Goal: Communication & Community: Answer question/provide support

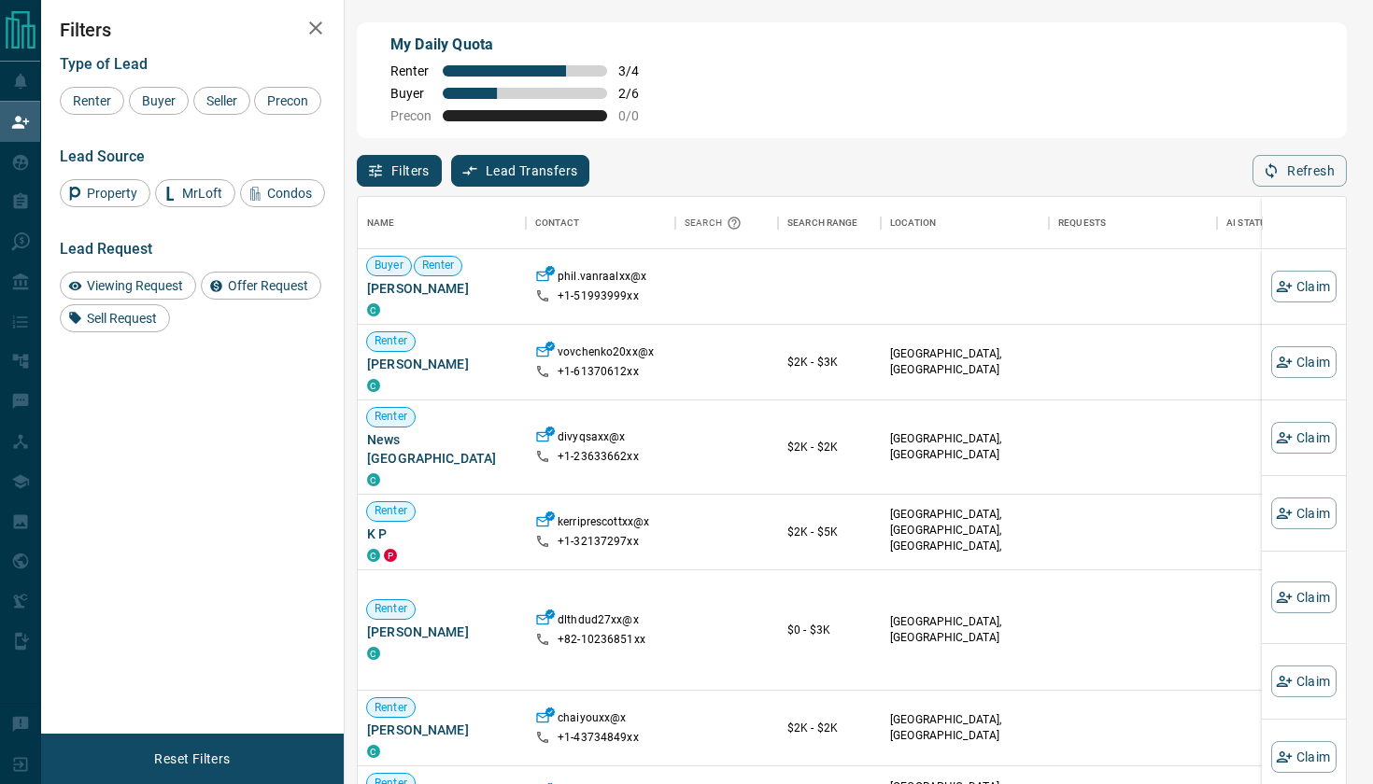
scroll to position [598, 988]
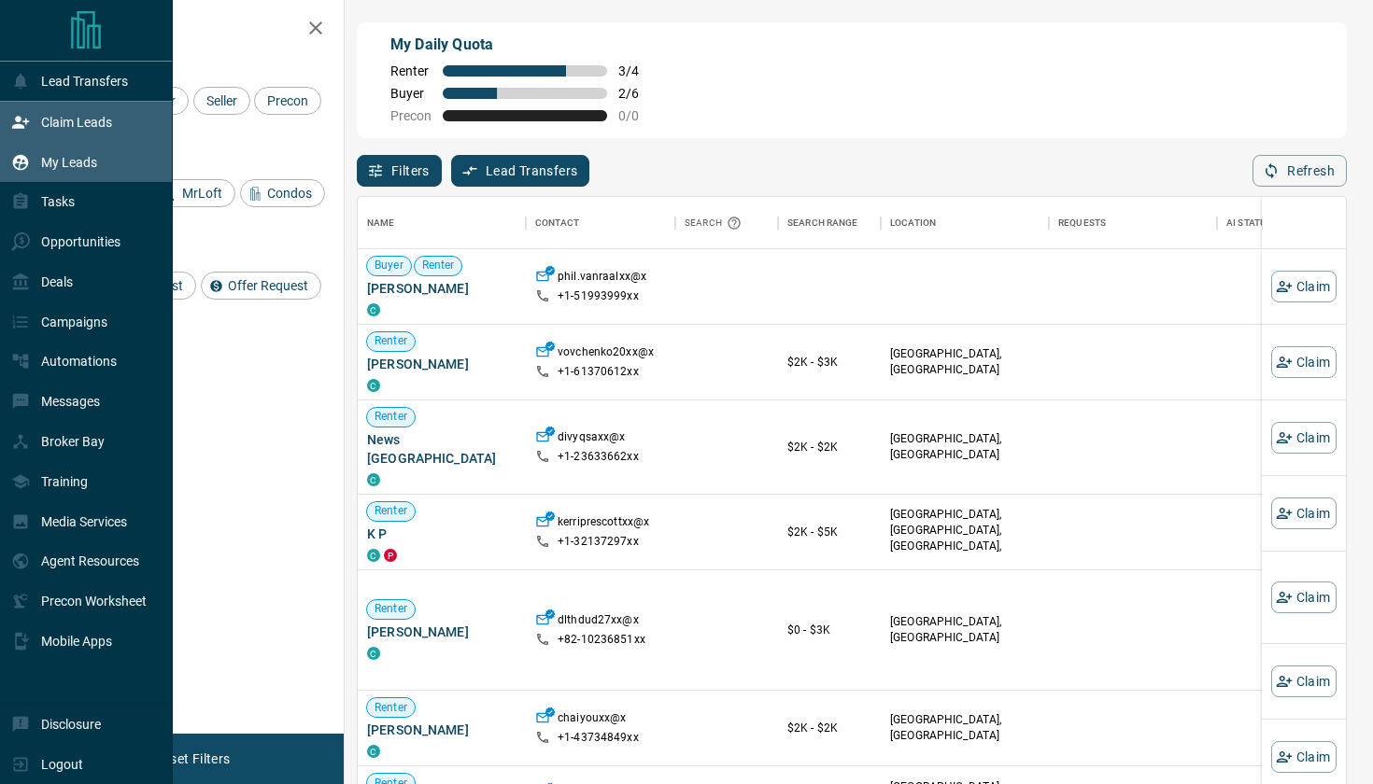
click at [66, 163] on p "My Leads" at bounding box center [69, 162] width 56 height 15
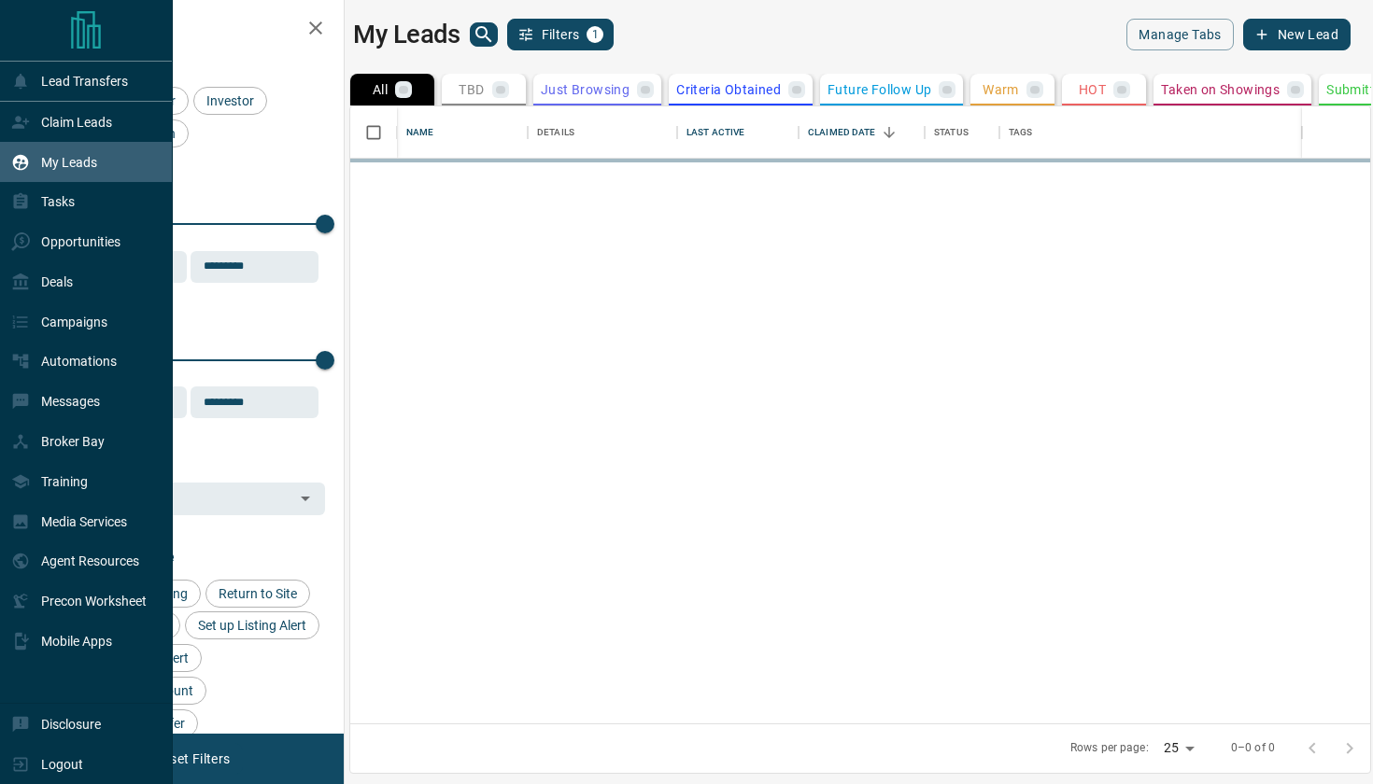
scroll to position [1, 1]
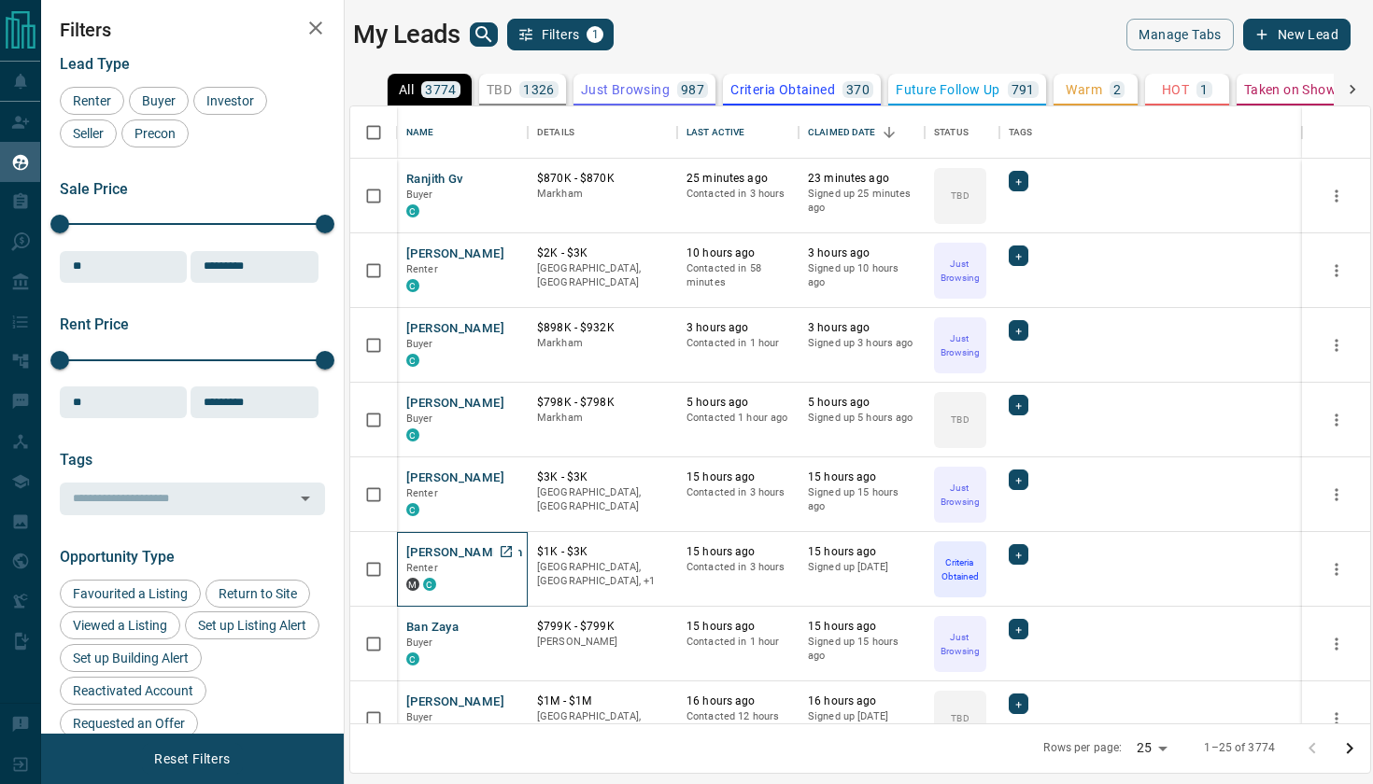
click at [424, 562] on span "Renter" at bounding box center [422, 568] width 32 height 12
click at [431, 553] on button "[PERSON_NAME] Th" at bounding box center [464, 553] width 116 height 18
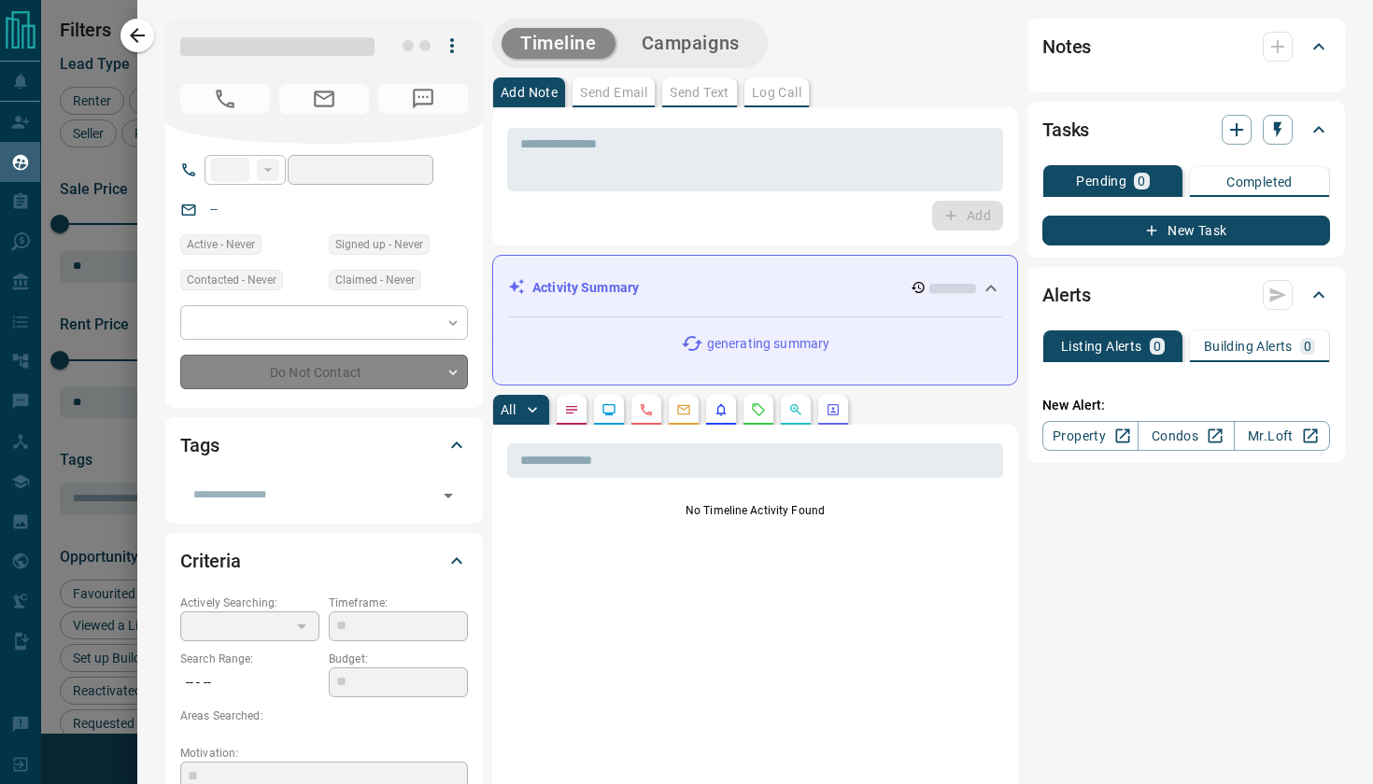
type input "**"
type input "**********"
type input "*"
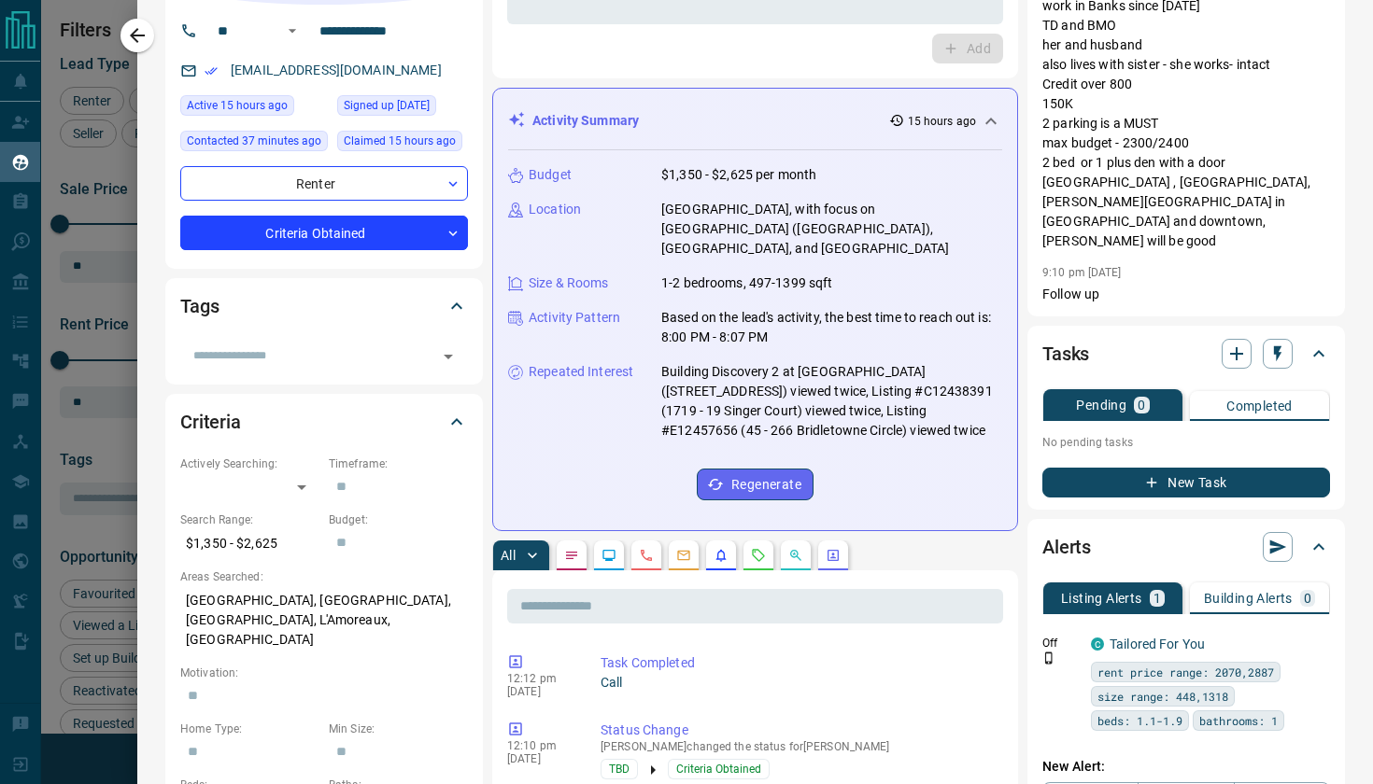
scroll to position [209, 0]
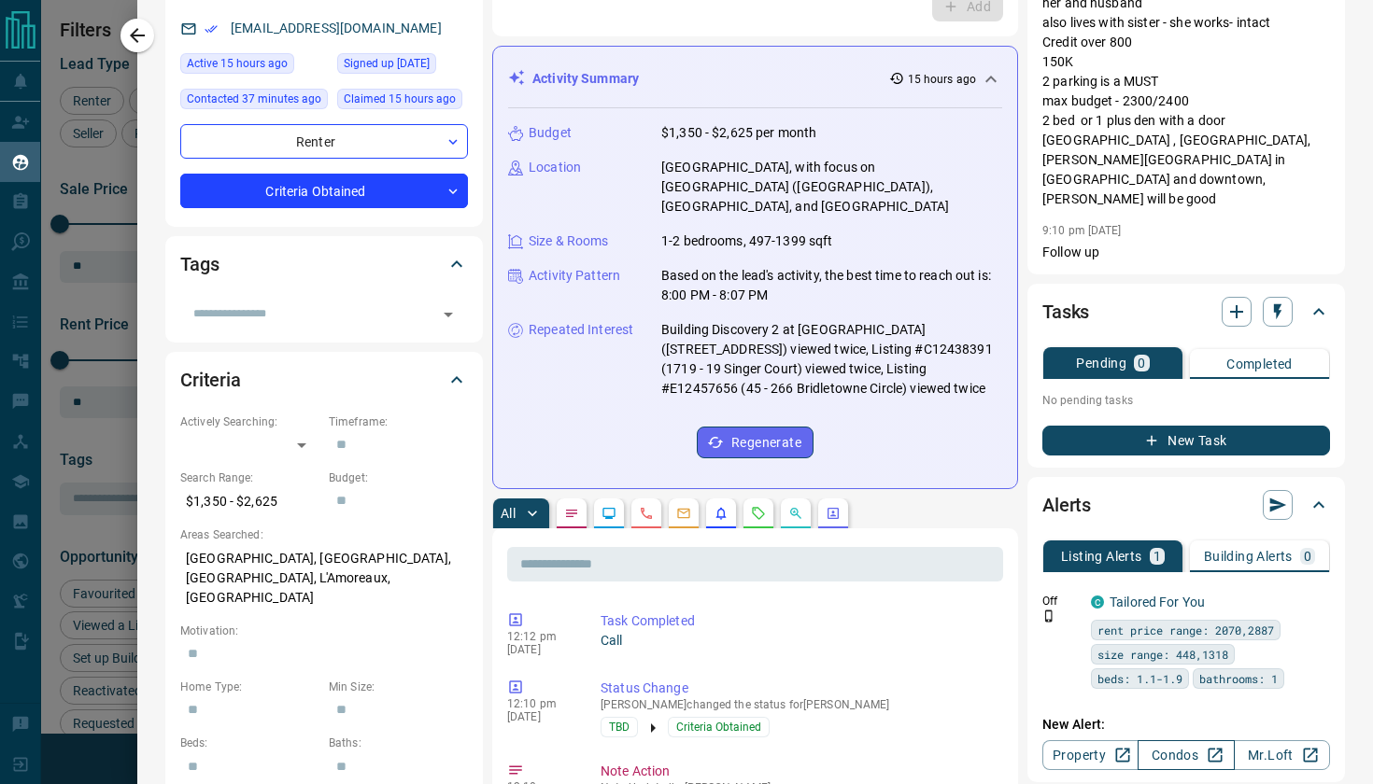
click at [1171, 741] on link "Condos" at bounding box center [1186, 756] width 96 height 30
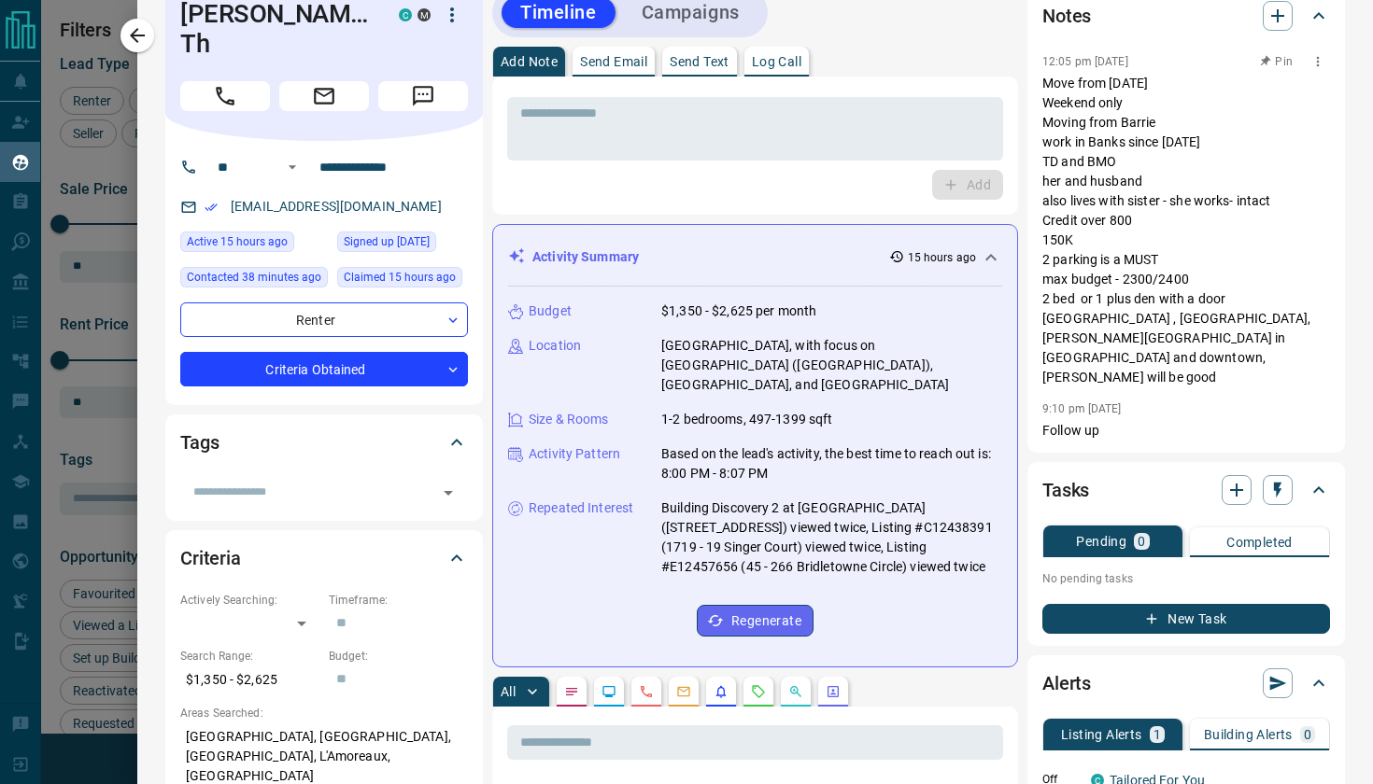
scroll to position [0, 0]
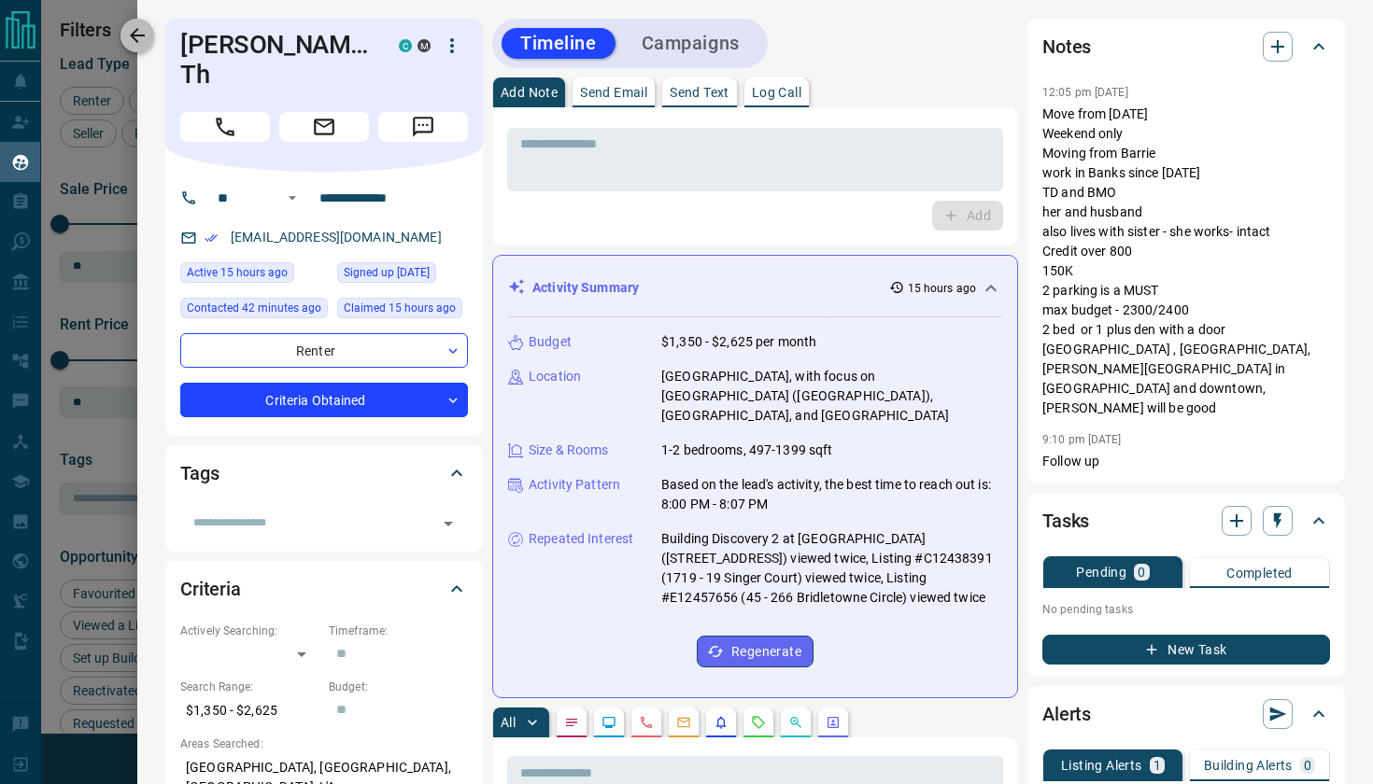
click at [143, 32] on icon "button" at bounding box center [137, 35] width 22 height 22
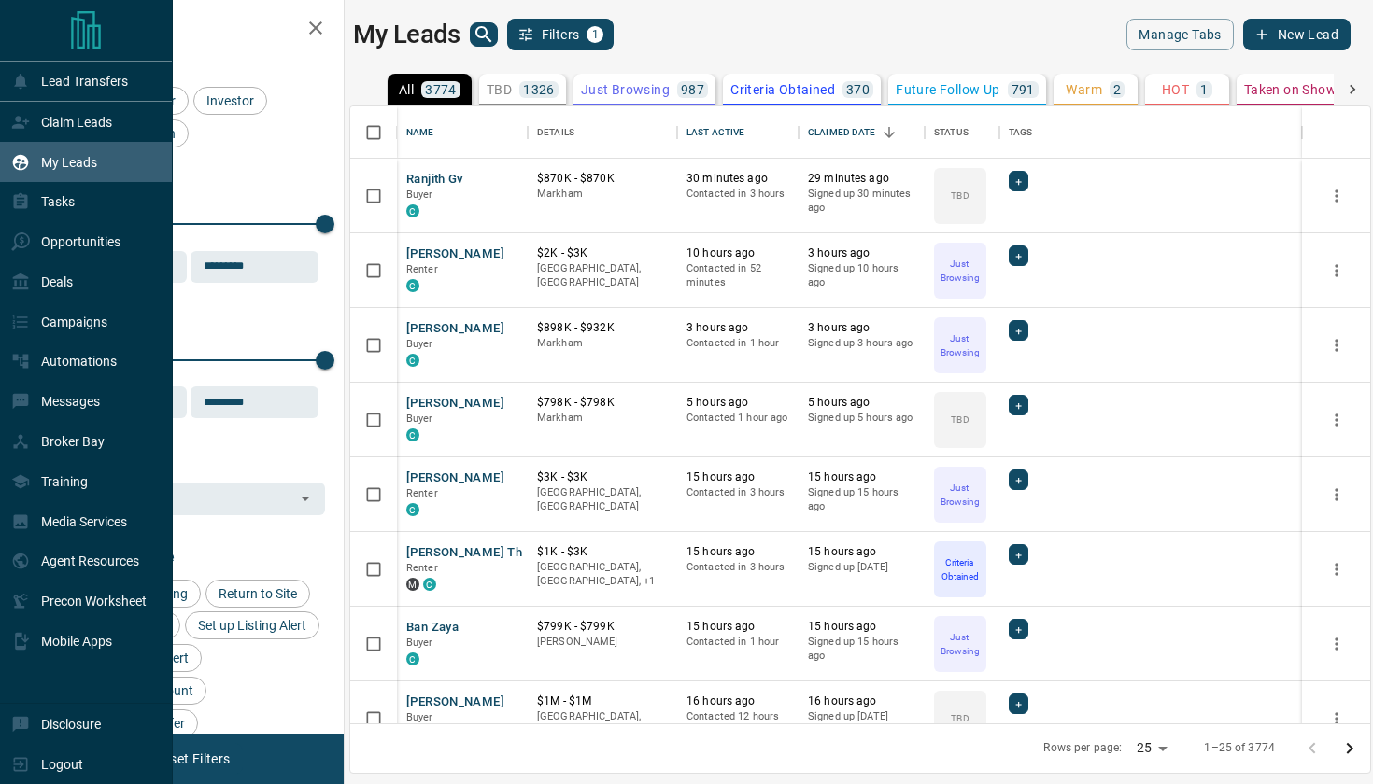
click at [63, 162] on p "My Leads" at bounding box center [69, 162] width 56 height 15
click at [67, 127] on p "Claim Leads" at bounding box center [76, 122] width 71 height 15
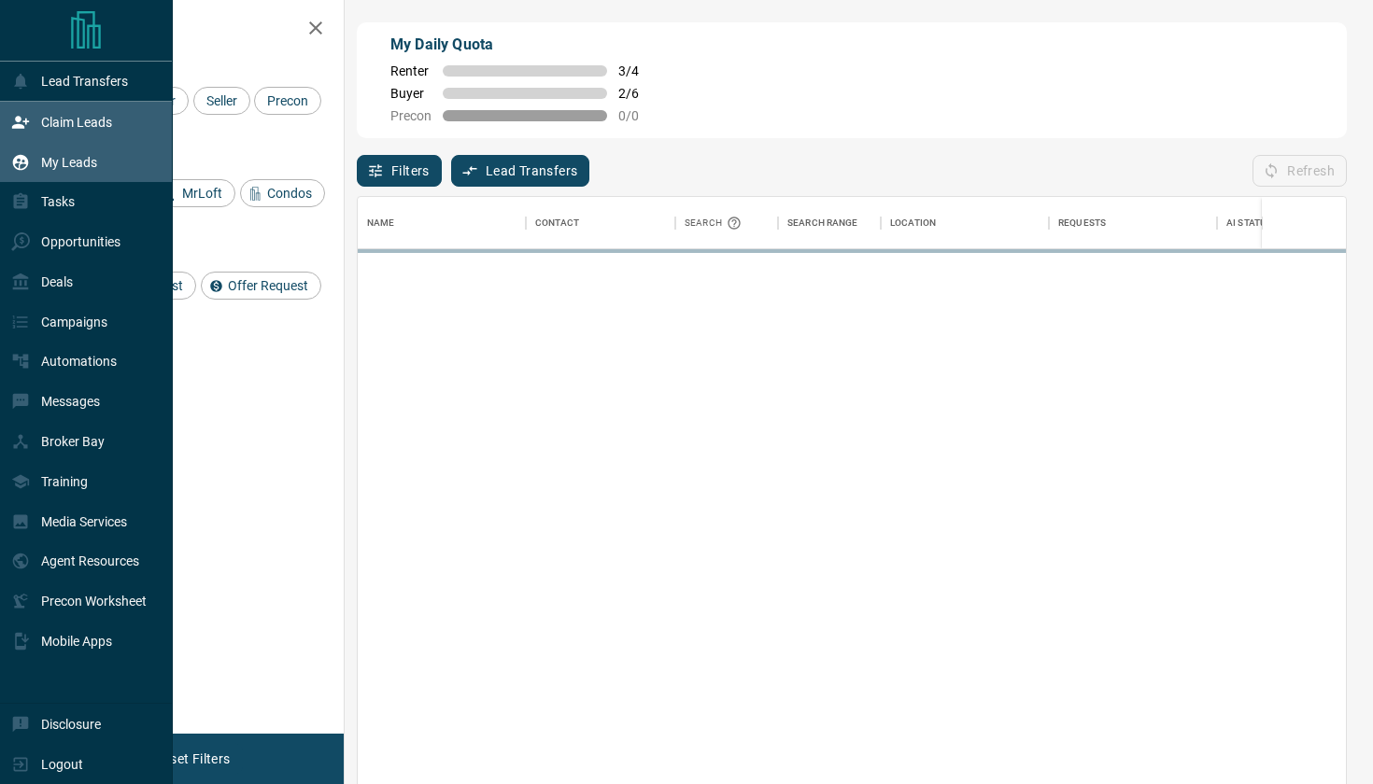
scroll to position [598, 988]
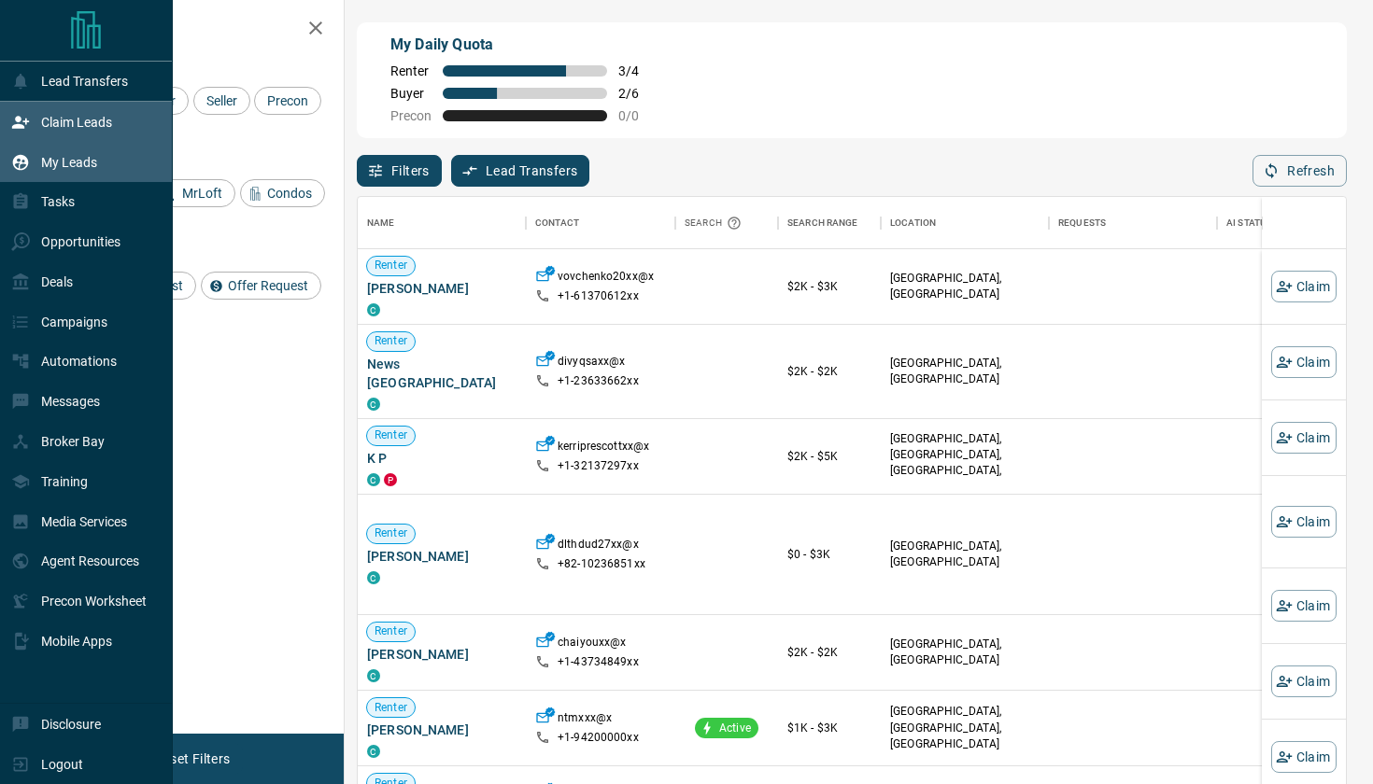
click at [60, 156] on p "My Leads" at bounding box center [69, 162] width 56 height 15
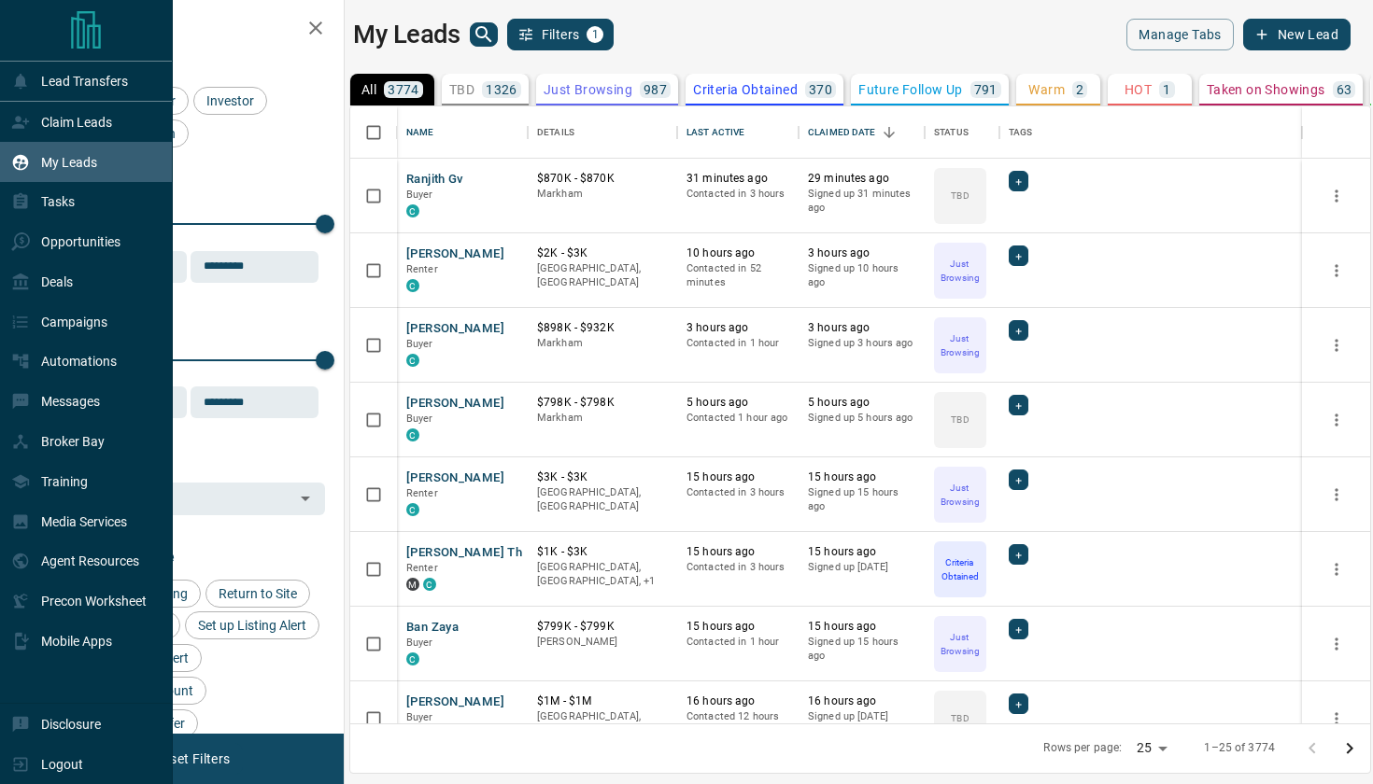
scroll to position [1, 1]
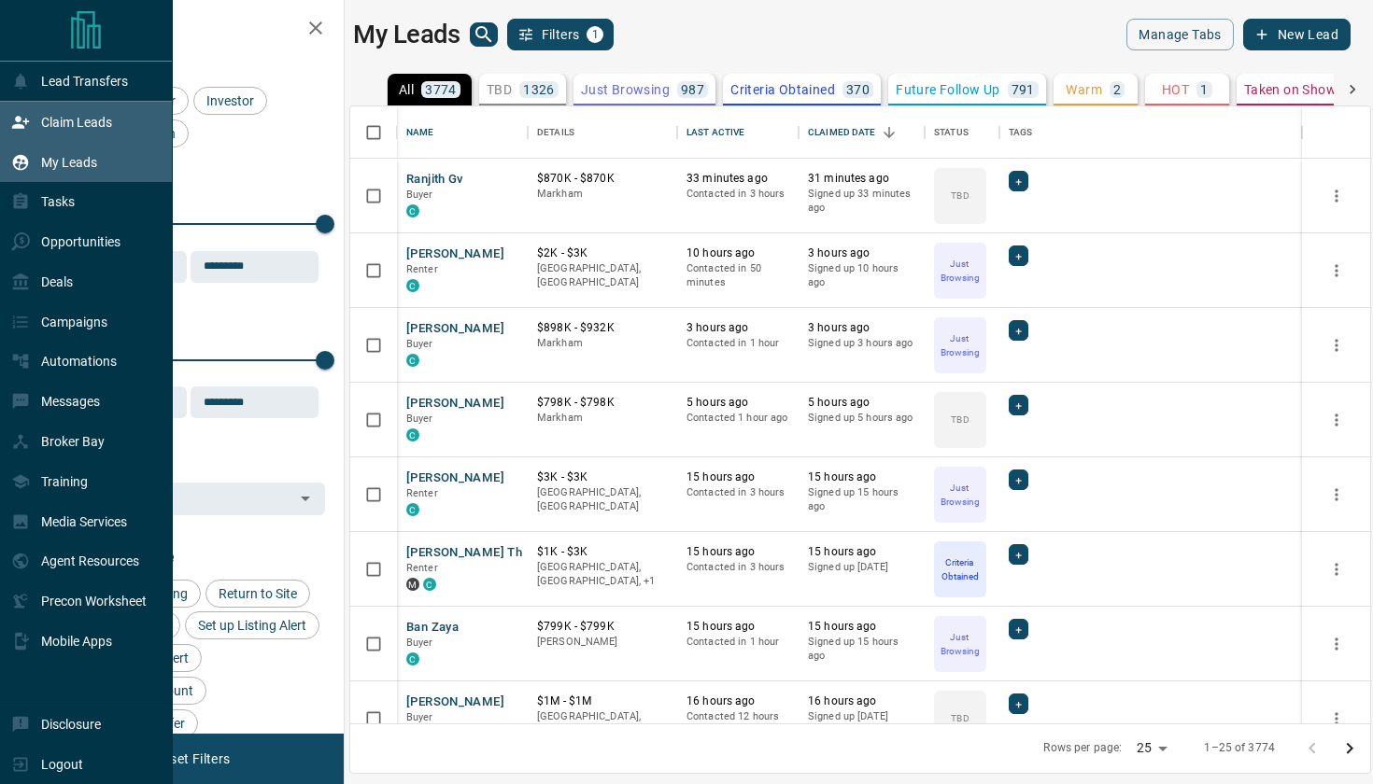
click at [103, 124] on p "Claim Leads" at bounding box center [76, 122] width 71 height 15
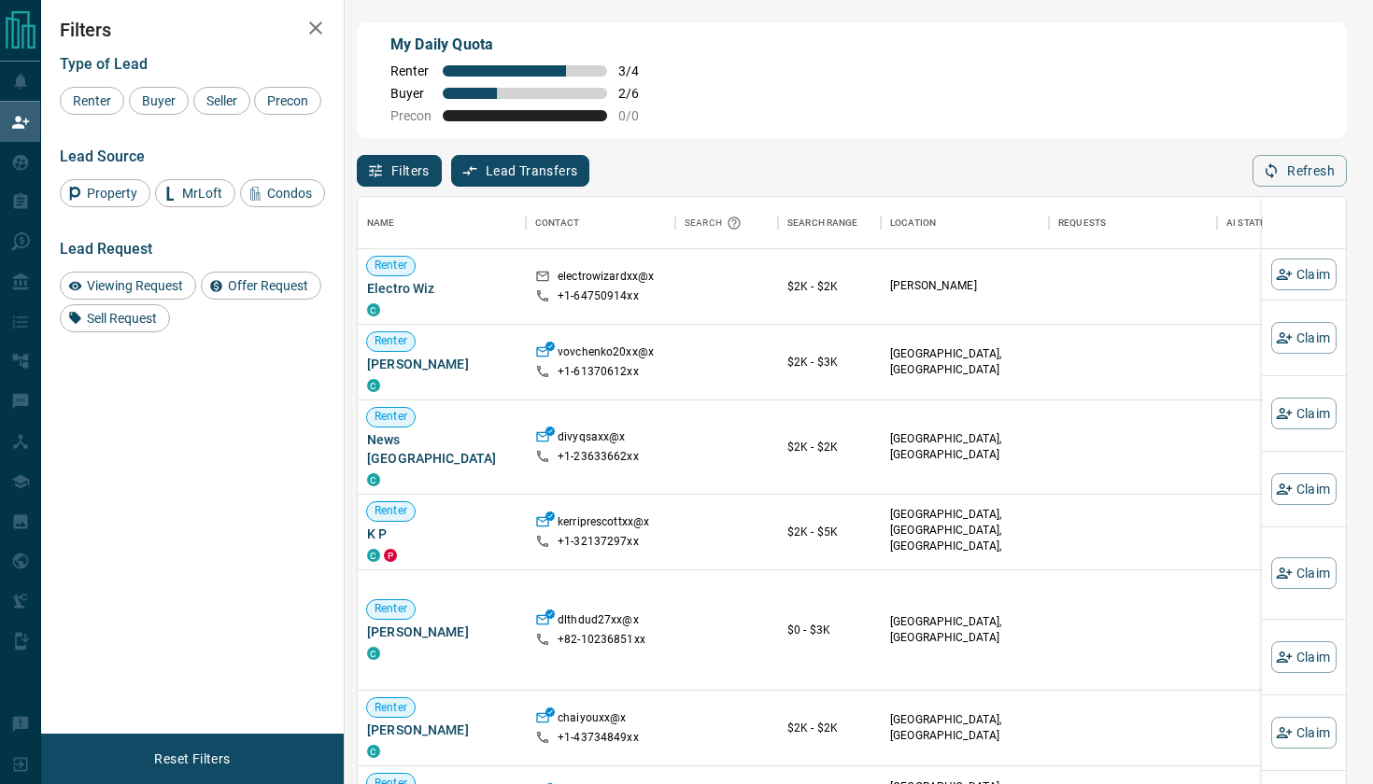
scroll to position [598, 988]
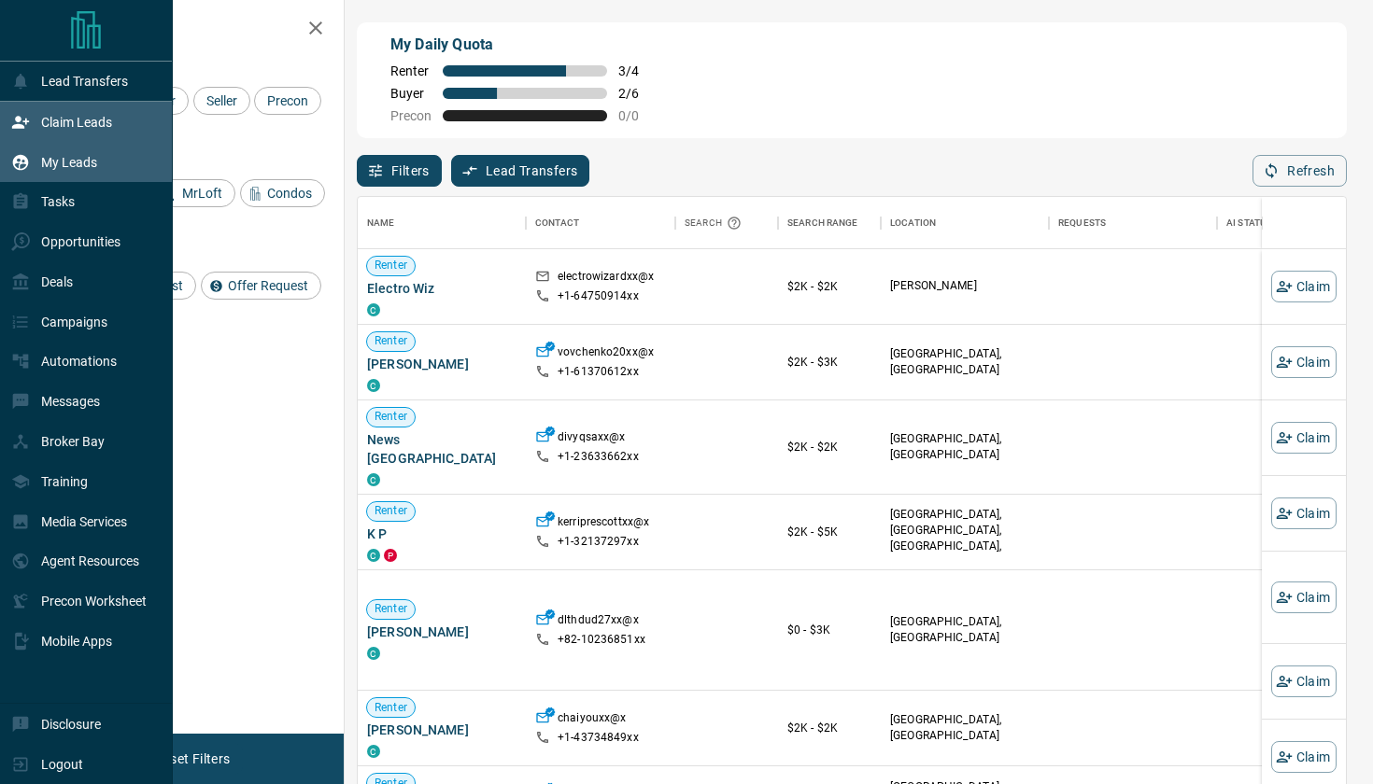
click at [64, 159] on p "My Leads" at bounding box center [69, 162] width 56 height 15
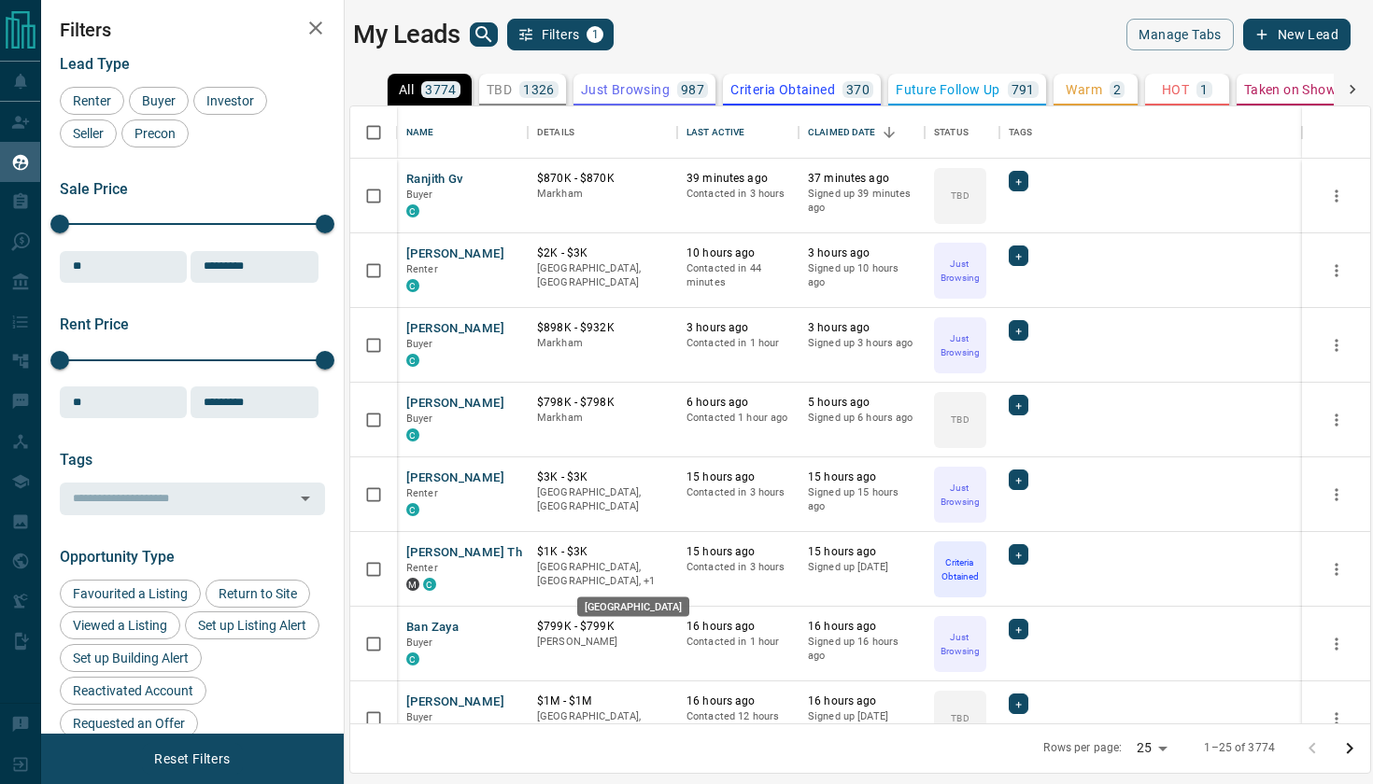
scroll to position [4, 0]
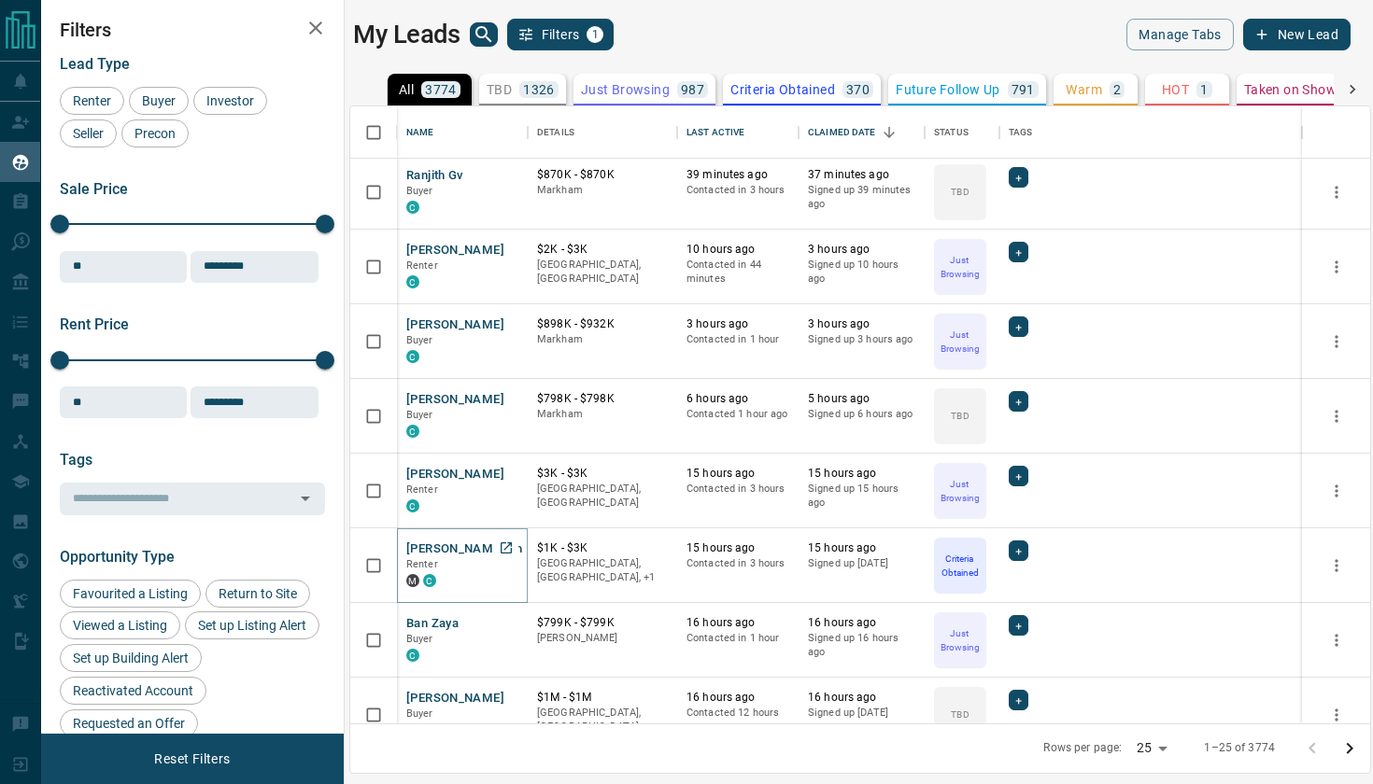
click at [435, 548] on button "[PERSON_NAME] Th" at bounding box center [464, 550] width 116 height 18
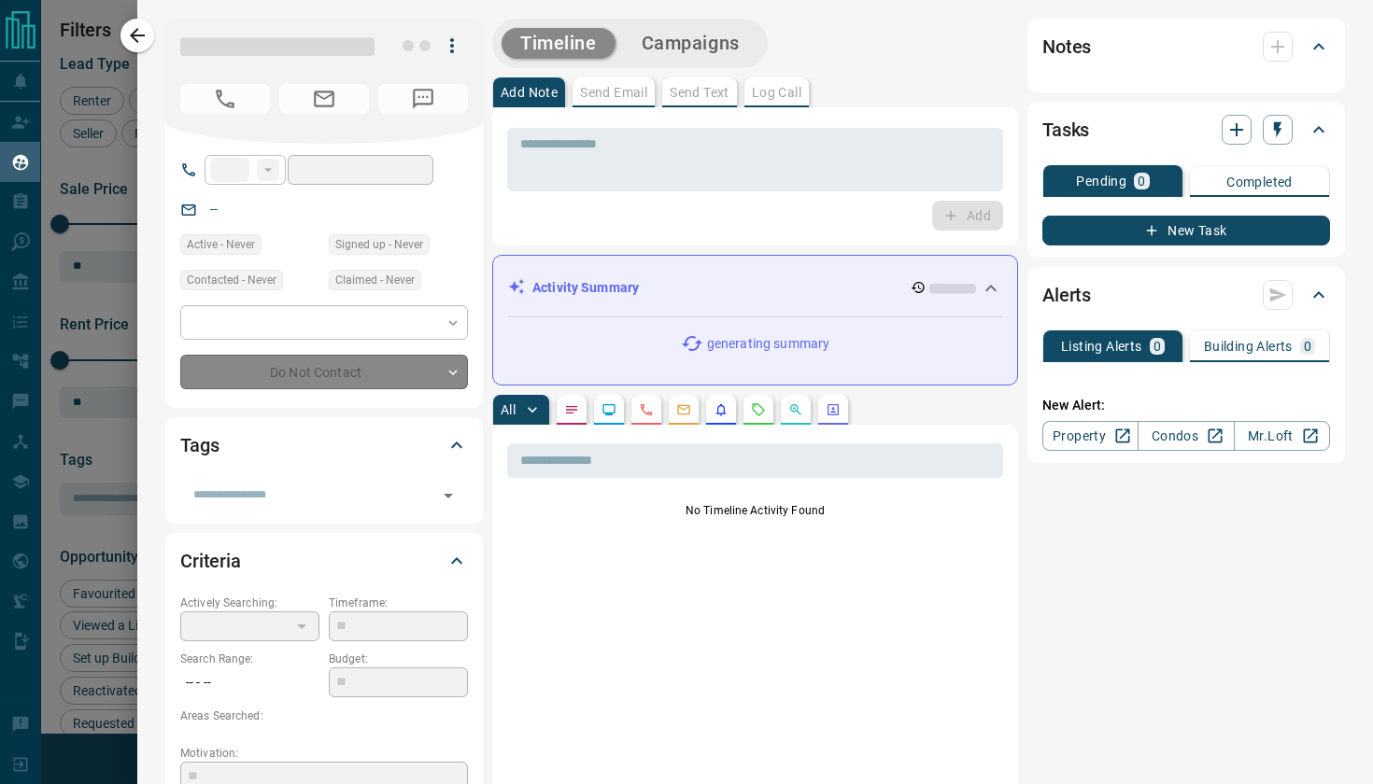
type input "**"
type input "**********"
type input "*"
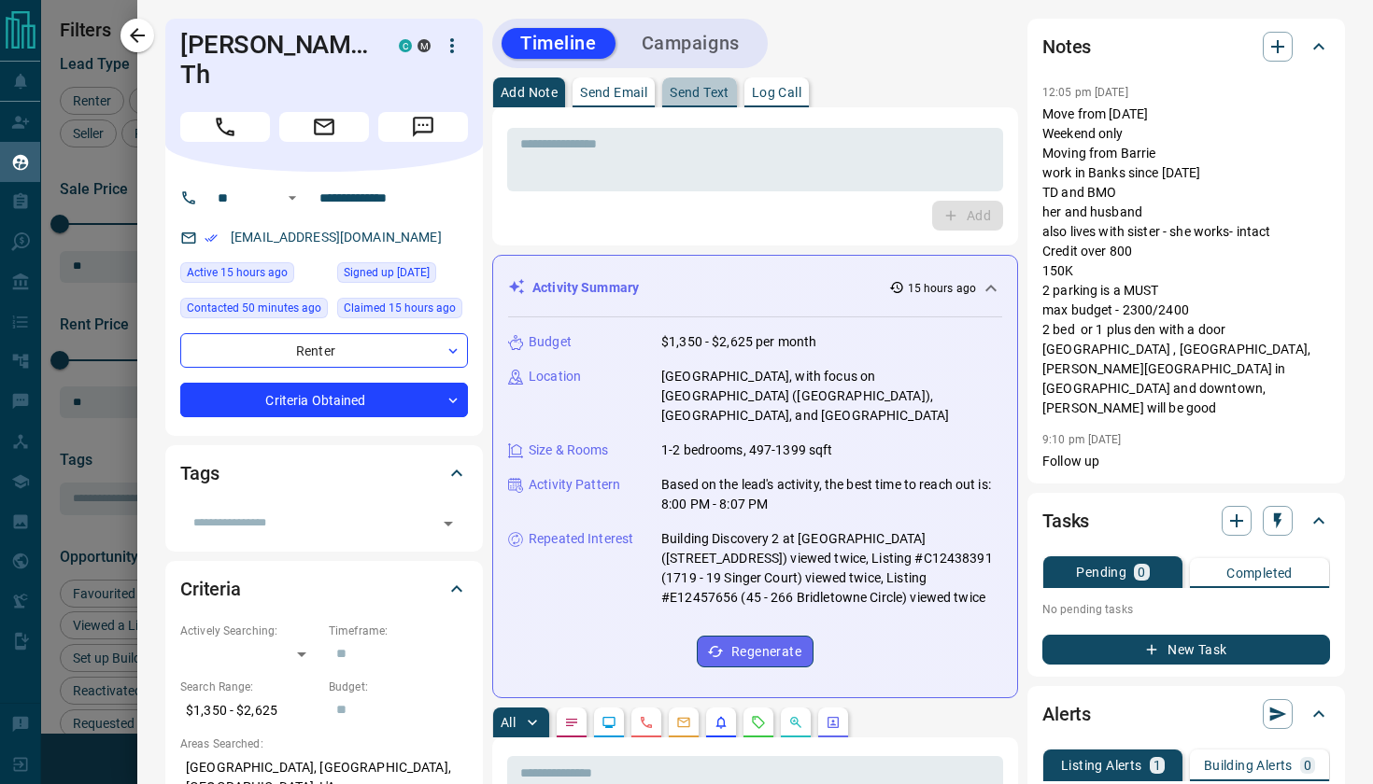
click at [692, 91] on p "Send Text" at bounding box center [700, 92] width 60 height 13
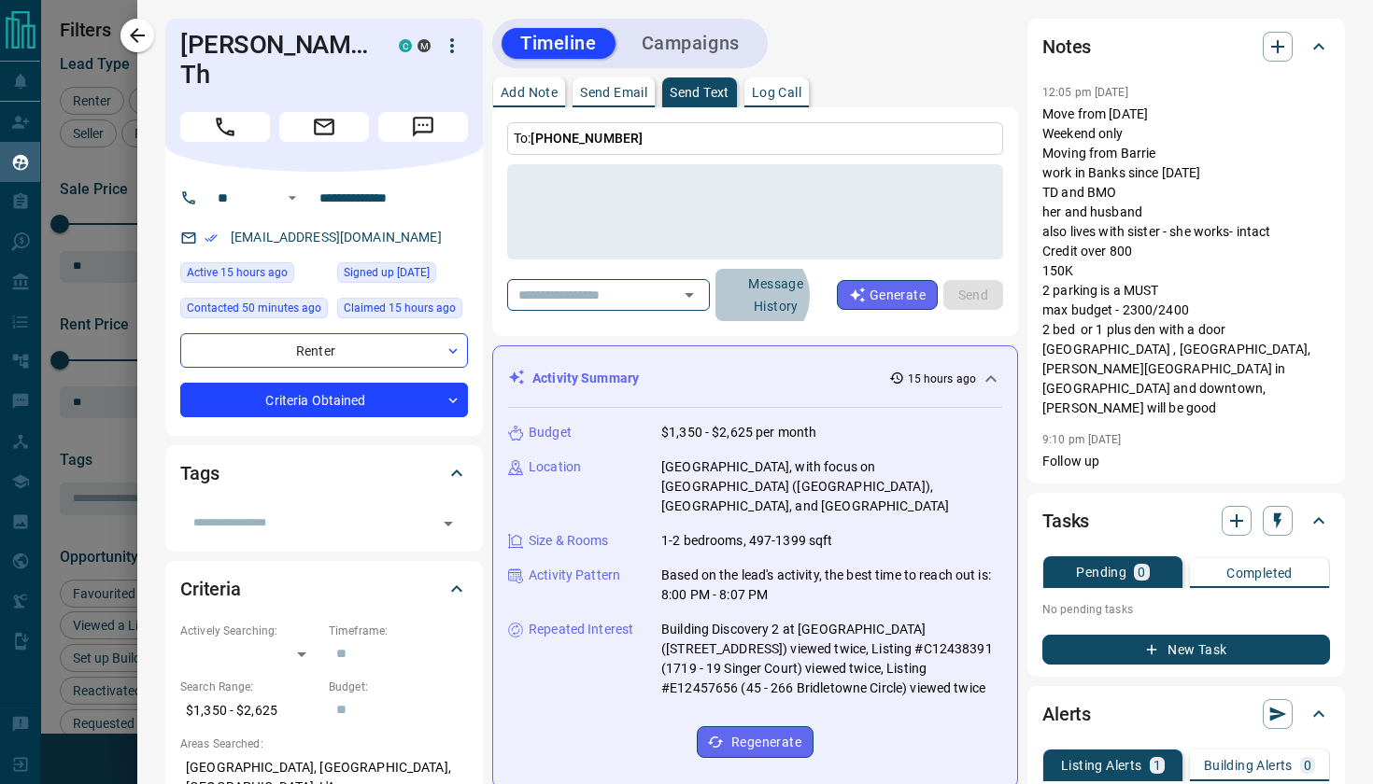
click at [794, 296] on button "Message History" at bounding box center [775, 295] width 121 height 52
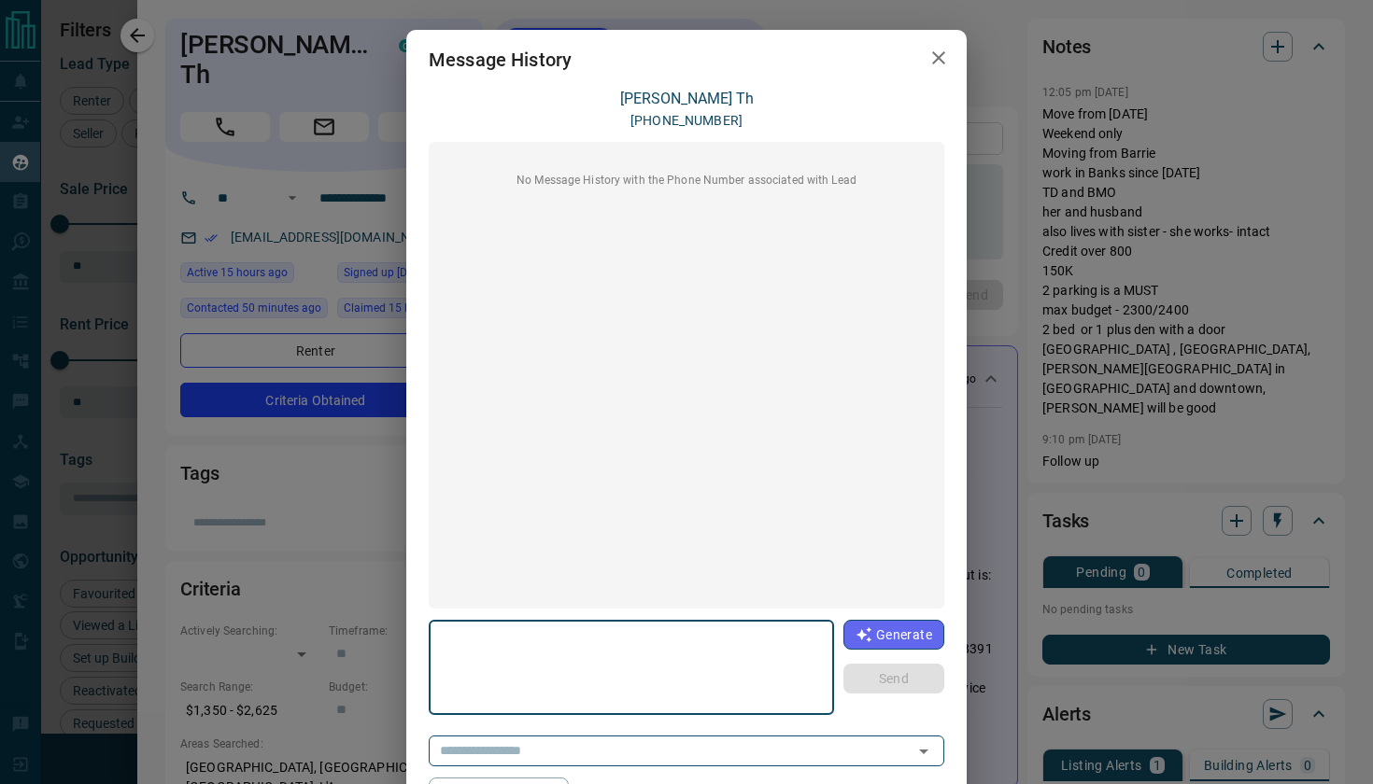
click at [538, 671] on textarea at bounding box center [631, 668] width 379 height 79
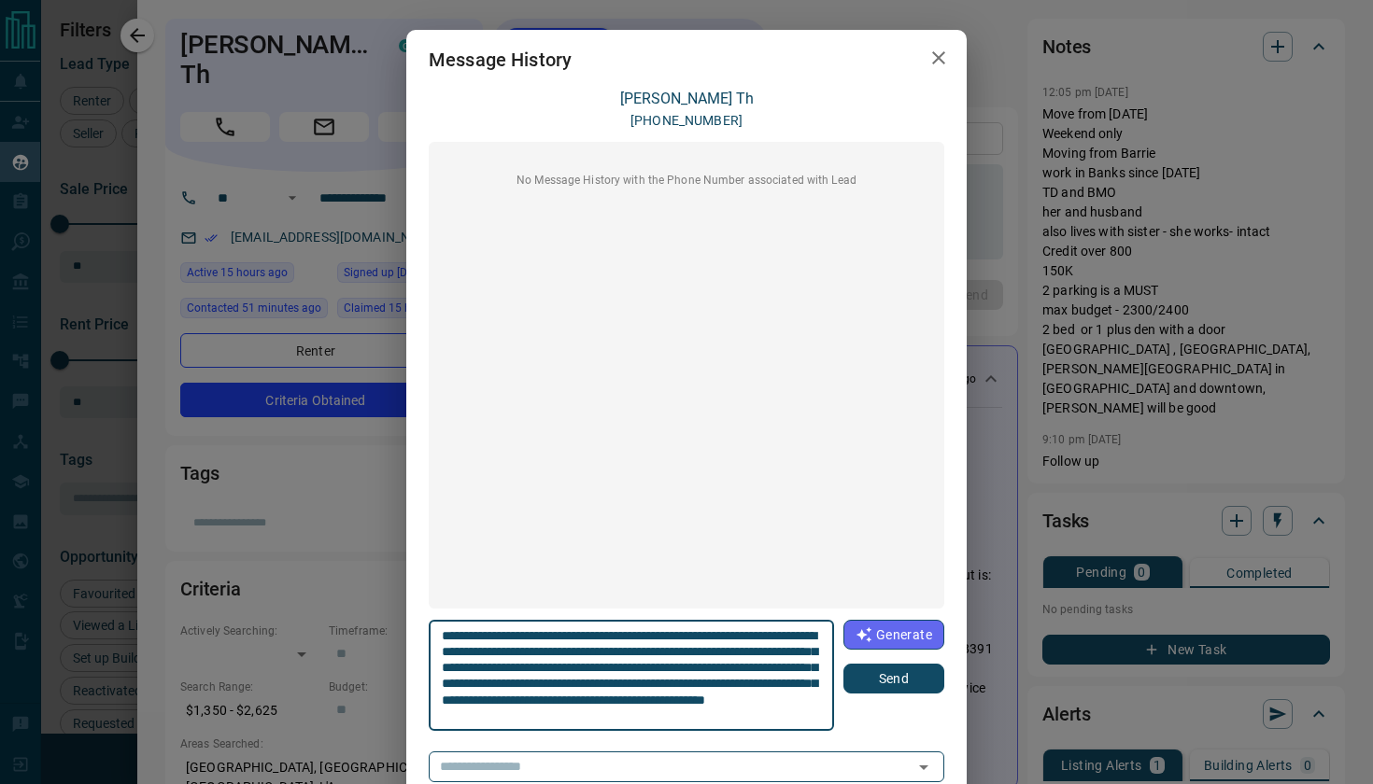
scroll to position [16, 0]
type textarea "**********"
click at [910, 685] on button "Send" at bounding box center [893, 679] width 101 height 30
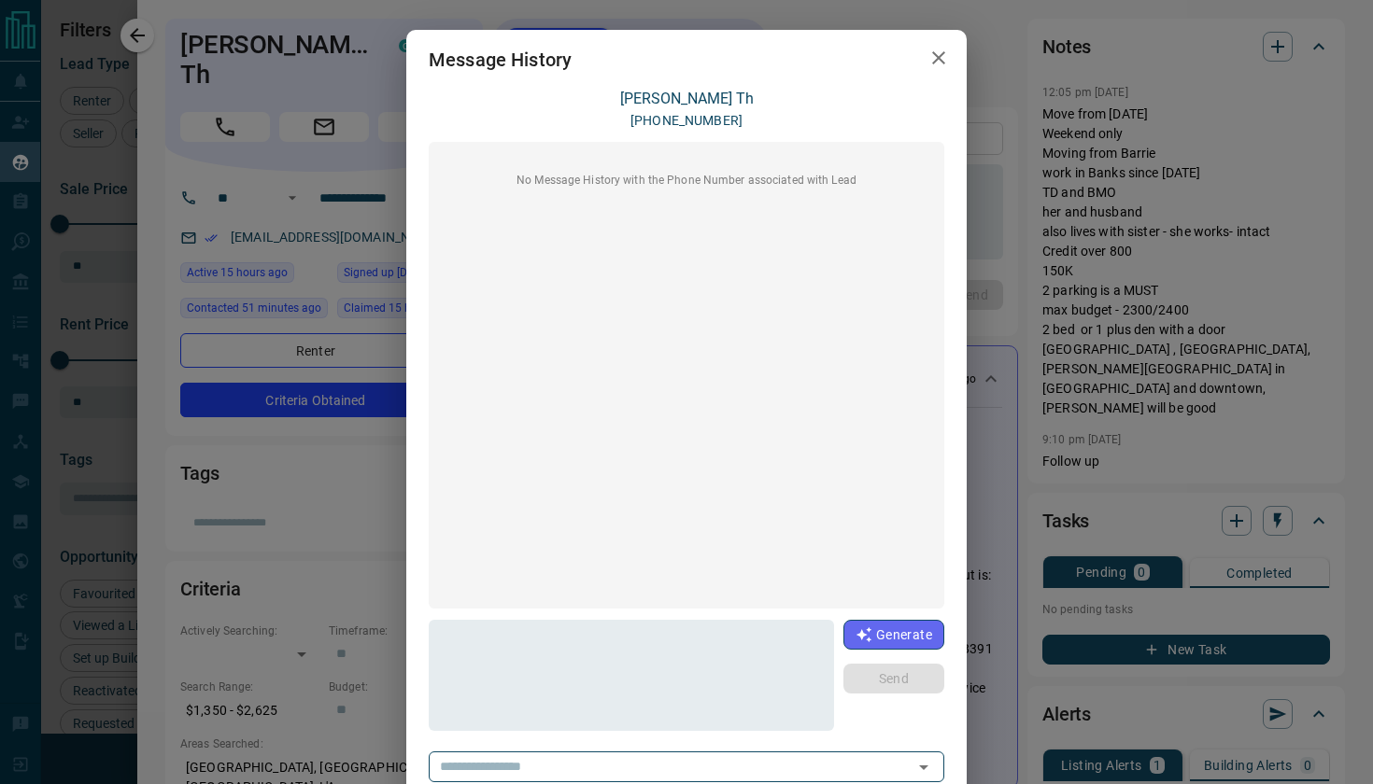
scroll to position [0, 0]
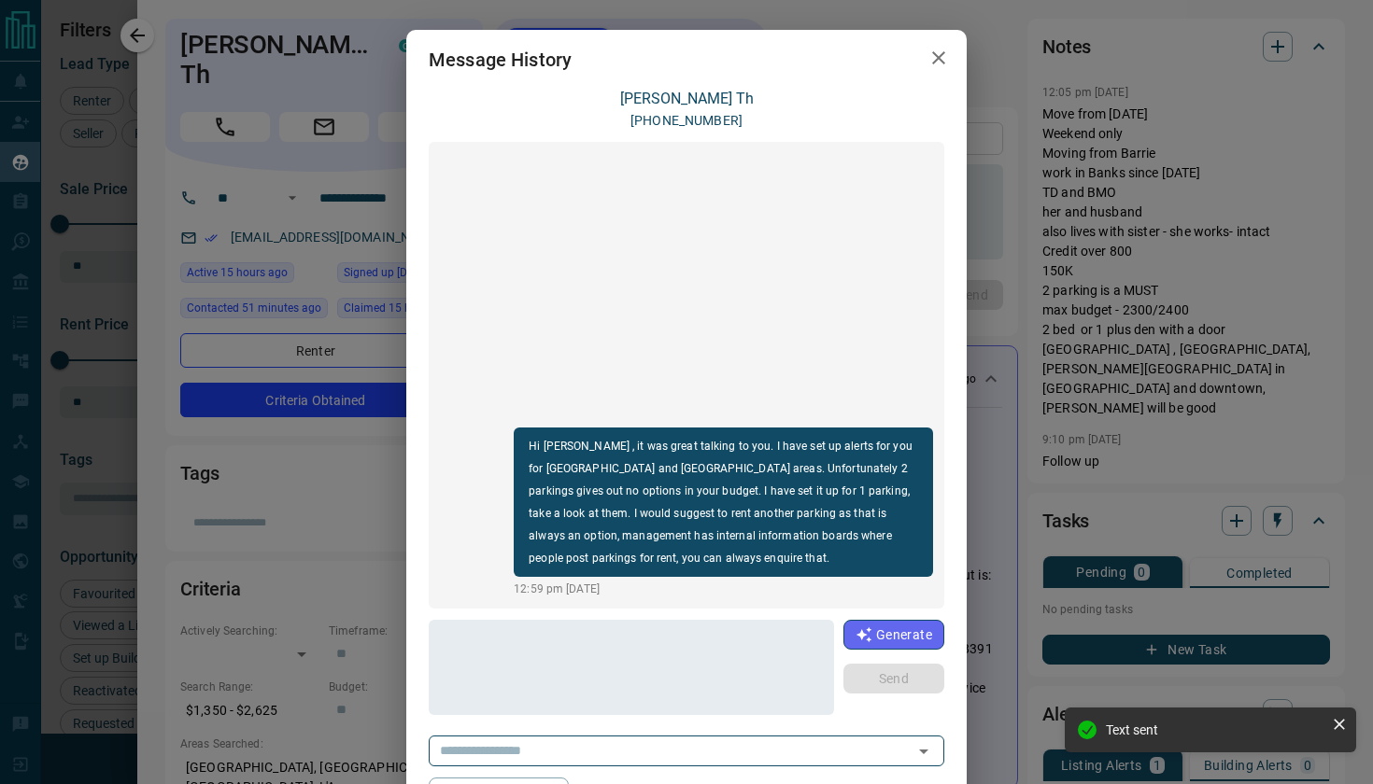
click at [938, 59] on icon "button" at bounding box center [938, 57] width 13 height 13
